Goal: Transaction & Acquisition: Subscribe to service/newsletter

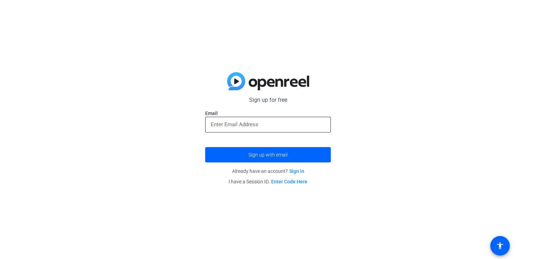
click at [241, 123] on input "email" at bounding box center [268, 124] width 114 height 8
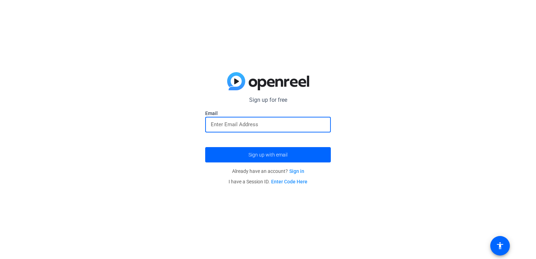
click at [247, 128] on input "email" at bounding box center [268, 124] width 114 height 8
type input "e"
paste input "[EMAIL_ADDRESS][DOMAIN_NAME]"
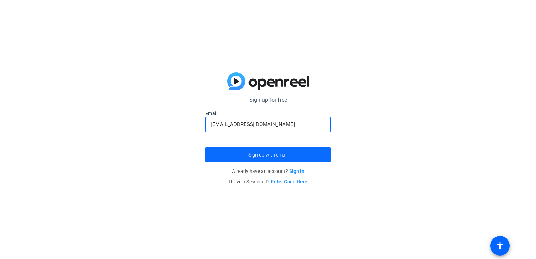
type input "[EMAIL_ADDRESS][DOMAIN_NAME]"
click at [263, 150] on span "submit" at bounding box center [268, 154] width 126 height 17
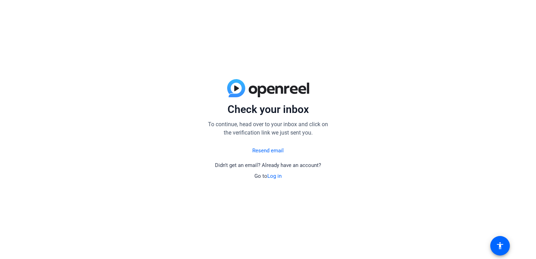
click at [272, 152] on link "Resend email" at bounding box center [267, 151] width 31 height 8
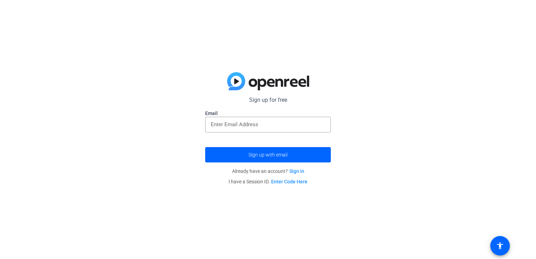
click at [258, 99] on p "Sign up for free" at bounding box center [268, 100] width 126 height 8
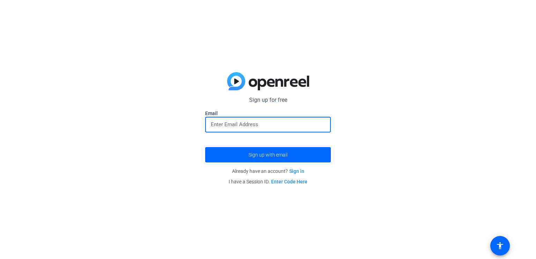
click at [262, 122] on input "email" at bounding box center [268, 124] width 114 height 8
type input "[EMAIL_ADDRESS][DOMAIN_NAME]"
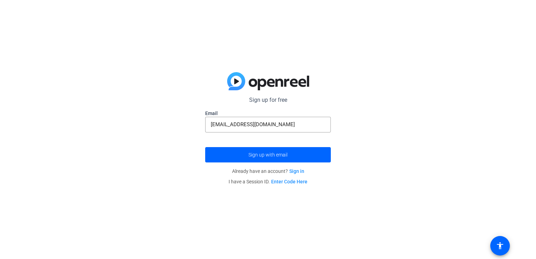
click at [364, 134] on div "Sign up for free Email [EMAIL_ADDRESS][DOMAIN_NAME] Sign up with email Already …" at bounding box center [268, 129] width 536 height 259
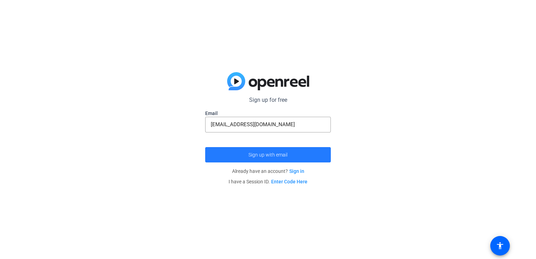
click at [265, 155] on span "Sign up with email" at bounding box center [267, 155] width 39 height 0
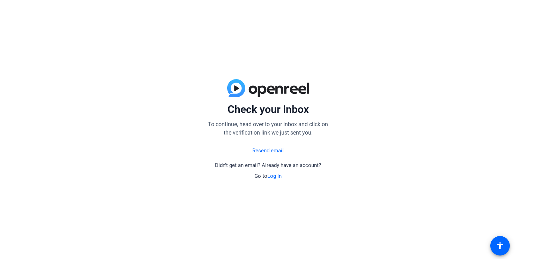
click at [271, 172] on p "Go to Log in" at bounding box center [267, 176] width 27 height 8
click at [271, 174] on link "Log in" at bounding box center [274, 176] width 14 height 6
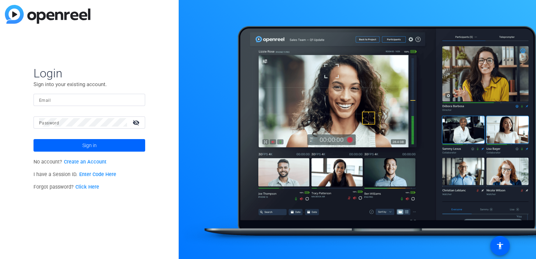
click at [97, 94] on div at bounding box center [89, 100] width 100 height 12
click at [92, 101] on input "Email" at bounding box center [89, 100] width 100 height 8
type input "ewhyte3100202"
click at [89, 149] on span "Sign in" at bounding box center [89, 145] width 14 height 17
